Goal: Task Accomplishment & Management: Manage account settings

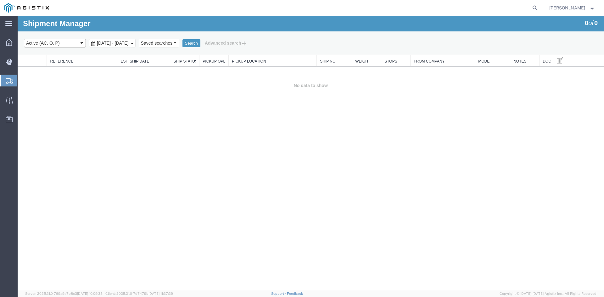
drag, startPoint x: 18, startPoint y: 16, endPoint x: 61, endPoint y: 46, distance: 53.0
click at [65, 47] on select "Select status Active (AC, O, P) All Approved Awaiting Confirmation (AC) Booked …" at bounding box center [55, 43] width 62 height 9
select select "ALL"
click at [24, 39] on select "Select status Active (AC, O, P) All Approved Awaiting Confirmation (AC) Booked …" at bounding box center [55, 43] width 62 height 9
click at [117, 45] on span "[DATE] - [DATE]" at bounding box center [112, 43] width 35 height 5
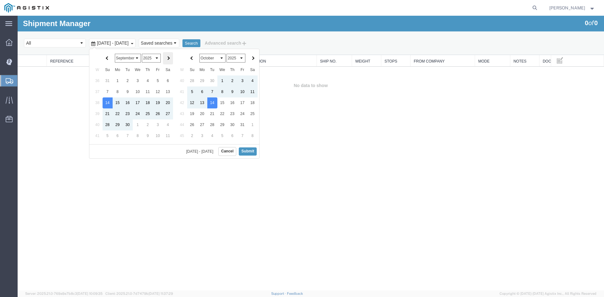
click at [167, 59] on span at bounding box center [167, 58] width 3 height 3
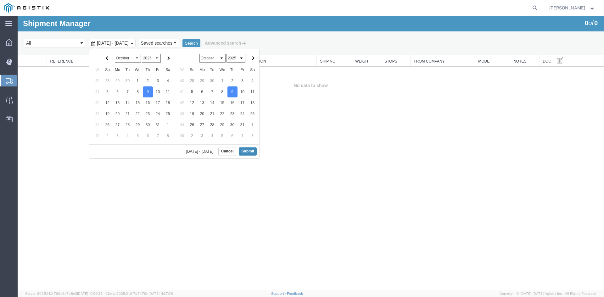
click at [248, 150] on button "Submit" at bounding box center [248, 152] width 18 height 8
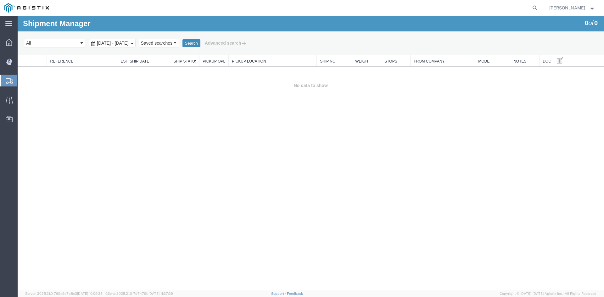
click at [200, 47] on button "Search" at bounding box center [192, 43] width 18 height 8
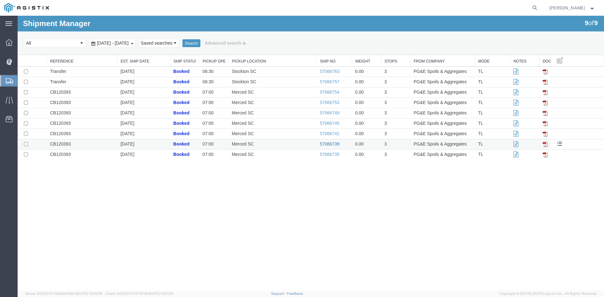
click at [334, 144] on link "57066739" at bounding box center [330, 144] width 20 height 5
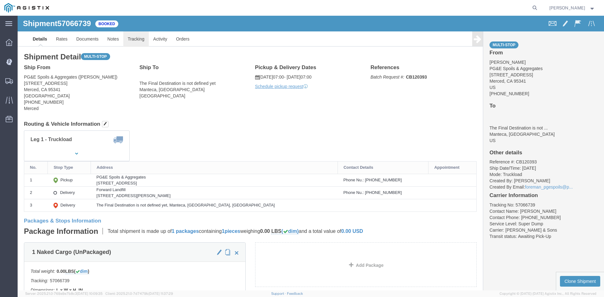
click link "Tracking"
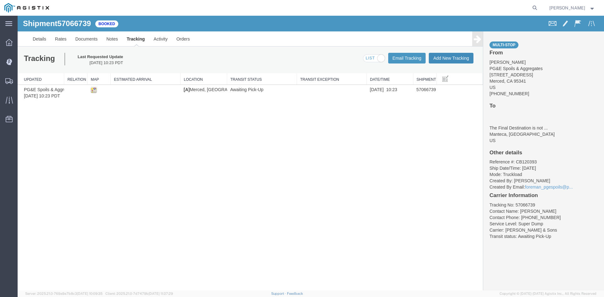
click at [461, 62] on button "Add New Tracking" at bounding box center [451, 58] width 45 height 11
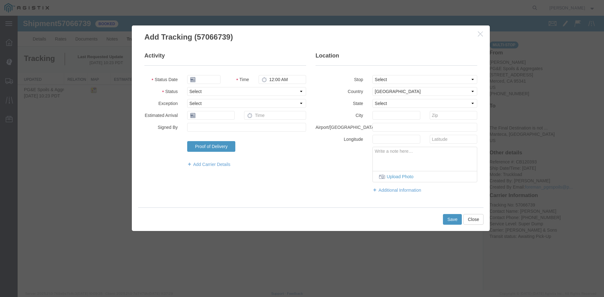
type input "[DATE]"
type input "11:00 AM"
click at [199, 77] on input "[DATE]" at bounding box center [203, 79] width 33 height 9
click at [229, 118] on td "9" at bounding box center [229, 118] width 9 height 9
type input "[DATE]"
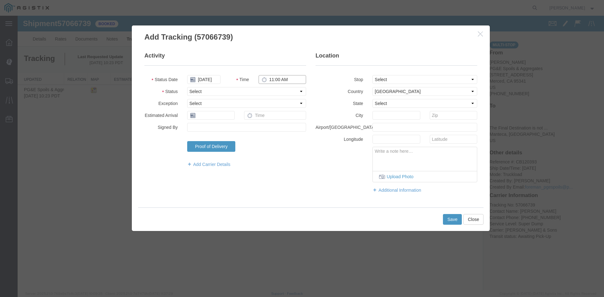
click at [270, 78] on input "11:00 AM" at bounding box center [283, 79] width 48 height 9
type input "7:00 AM"
select select "ARVPULOC"
click at [438, 78] on select "Select From: [STREET_ADDRESS] Stop 2: [STREET_ADDRESS][PERSON_NAME] To: The Fin…" at bounding box center [425, 79] width 105 height 9
select select "{"pickupDeliveryInfoId": "123439058","pickupOrDelivery": "P","stopNum": "1","lo…"
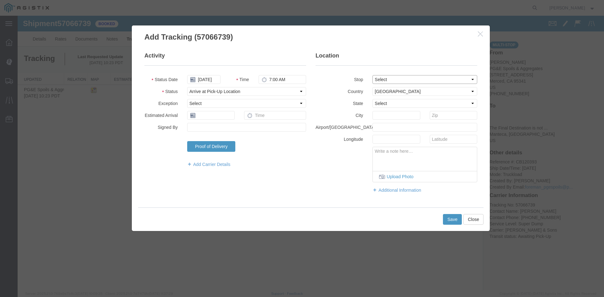
click at [373, 75] on select "Select From: [STREET_ADDRESS] Stop 2: [STREET_ADDRESS][PERSON_NAME] To: The Fin…" at bounding box center [425, 79] width 105 height 9
select select "CA"
type input "Merced"
click at [449, 216] on button "Save" at bounding box center [452, 219] width 19 height 11
